Goal: Information Seeking & Learning: Learn about a topic

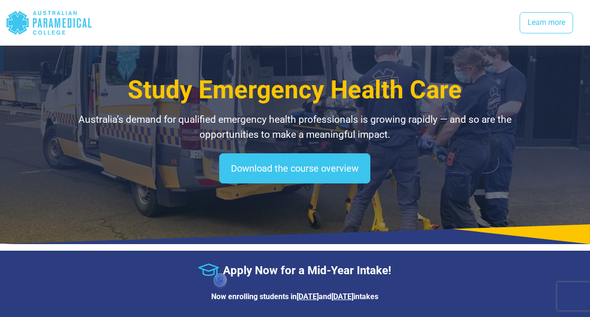
select select "**********"
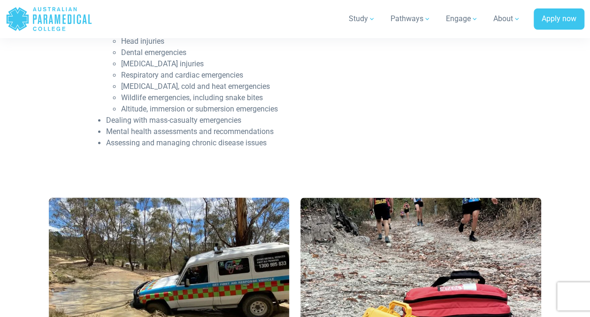
scroll to position [694, 0]
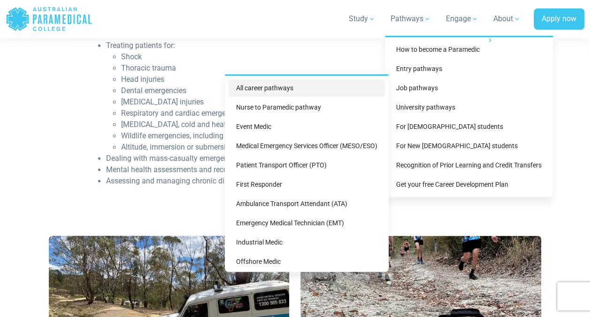
click at [312, 85] on link "All career pathways" at bounding box center [307, 87] width 156 height 17
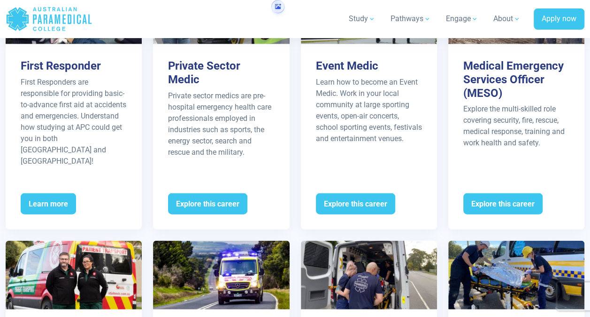
scroll to position [1038, 0]
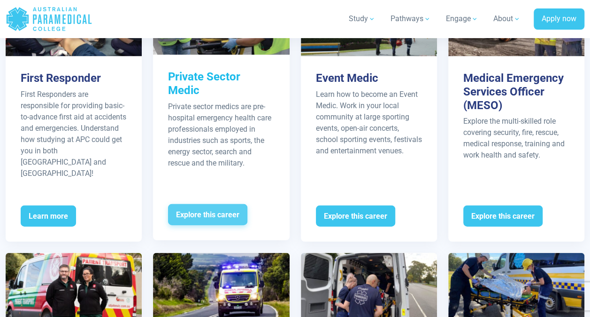
click at [211, 204] on span "Explore this career" at bounding box center [207, 215] width 79 height 22
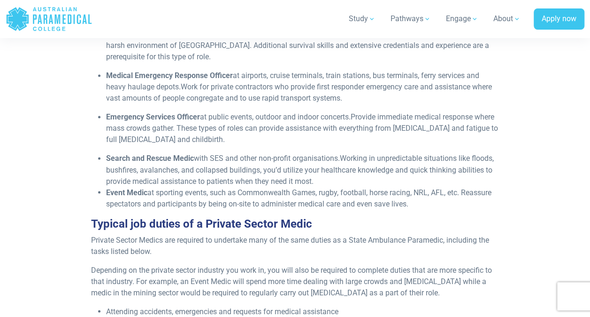
scroll to position [718, 0]
